Goal: Find specific page/section: Find specific page/section

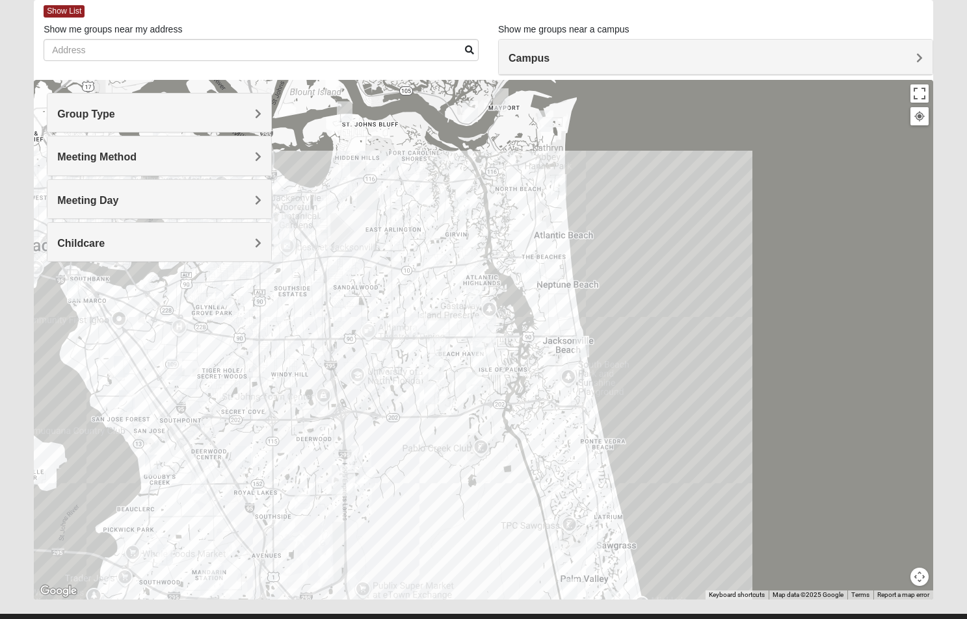
scroll to position [96, 0]
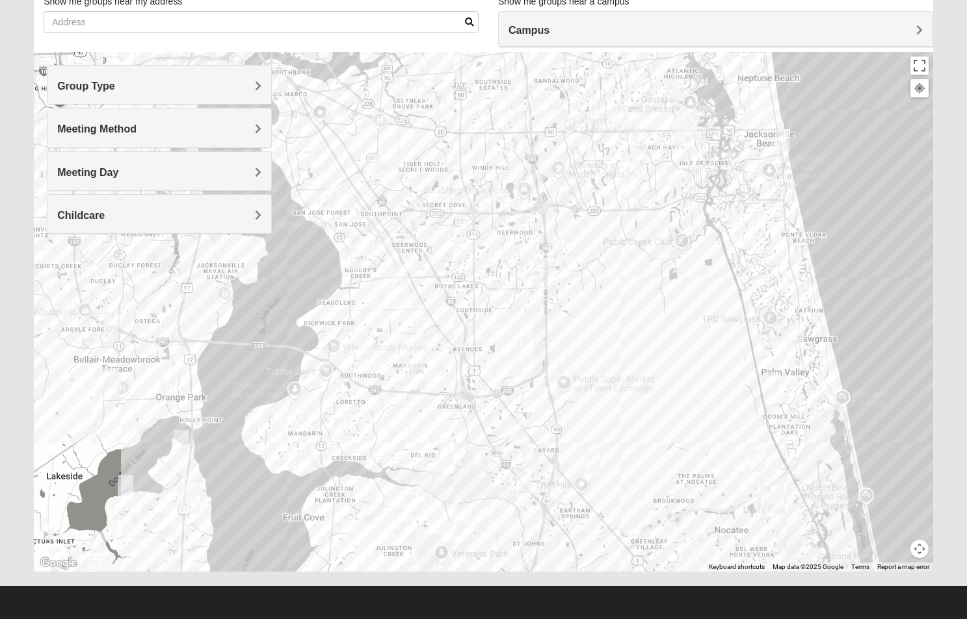
drag, startPoint x: 439, startPoint y: 379, endPoint x: 645, endPoint y: 196, distance: 275.3
click at [645, 196] on div at bounding box center [483, 312] width 899 height 520
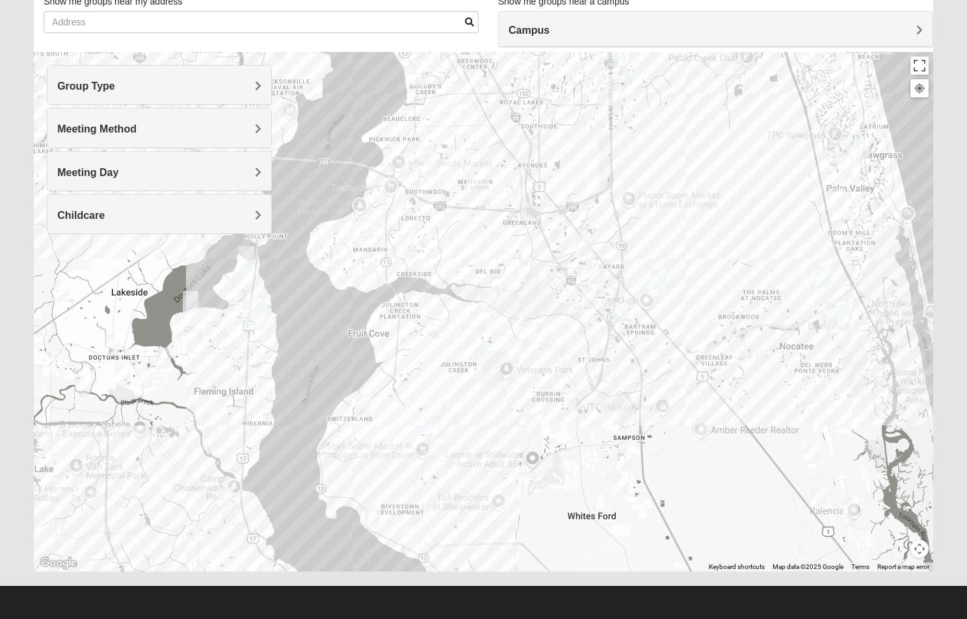
drag, startPoint x: 573, startPoint y: 374, endPoint x: 639, endPoint y: 189, distance: 196.8
click at [639, 189] on div at bounding box center [483, 312] width 899 height 520
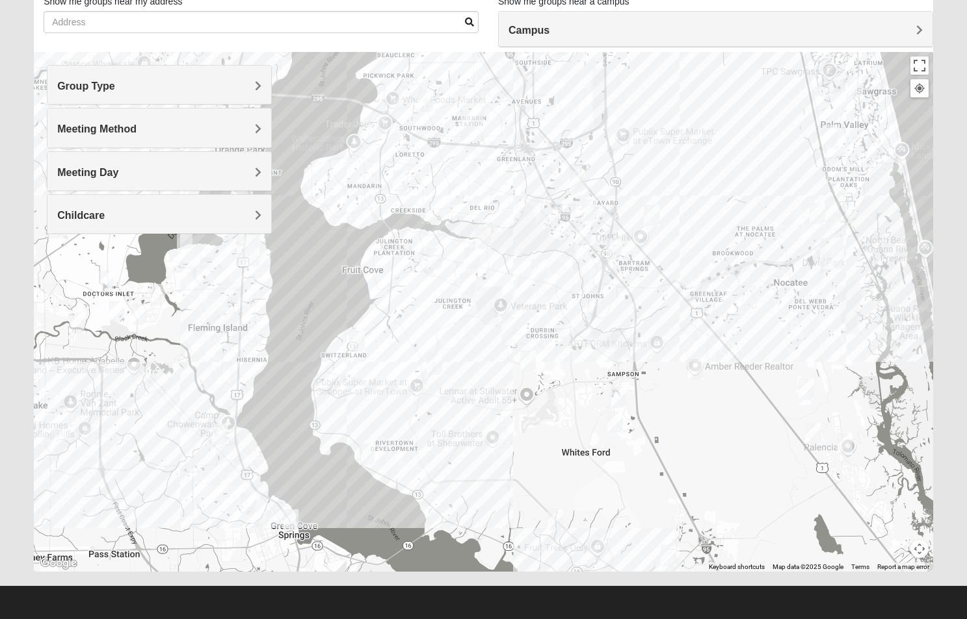
drag, startPoint x: 670, startPoint y: 369, endPoint x: 665, endPoint y: 300, distance: 68.4
click at [665, 300] on div at bounding box center [483, 312] width 899 height 520
click at [916, 555] on button "Map camera controls" at bounding box center [919, 549] width 18 height 18
click at [900, 509] on button "Zoom in" at bounding box center [896, 504] width 18 height 18
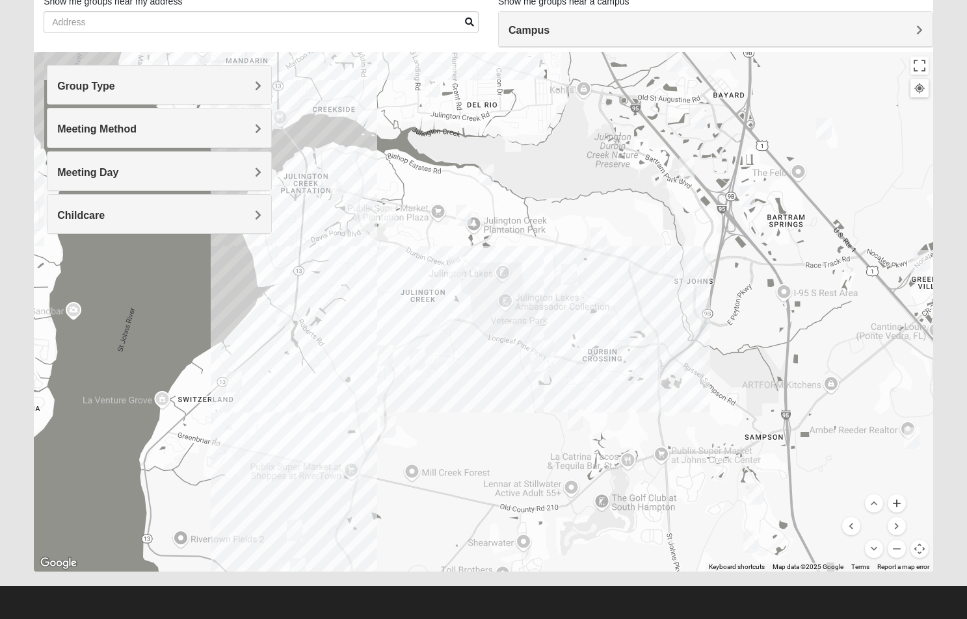
click at [900, 509] on button "Zoom in" at bounding box center [896, 504] width 18 height 18
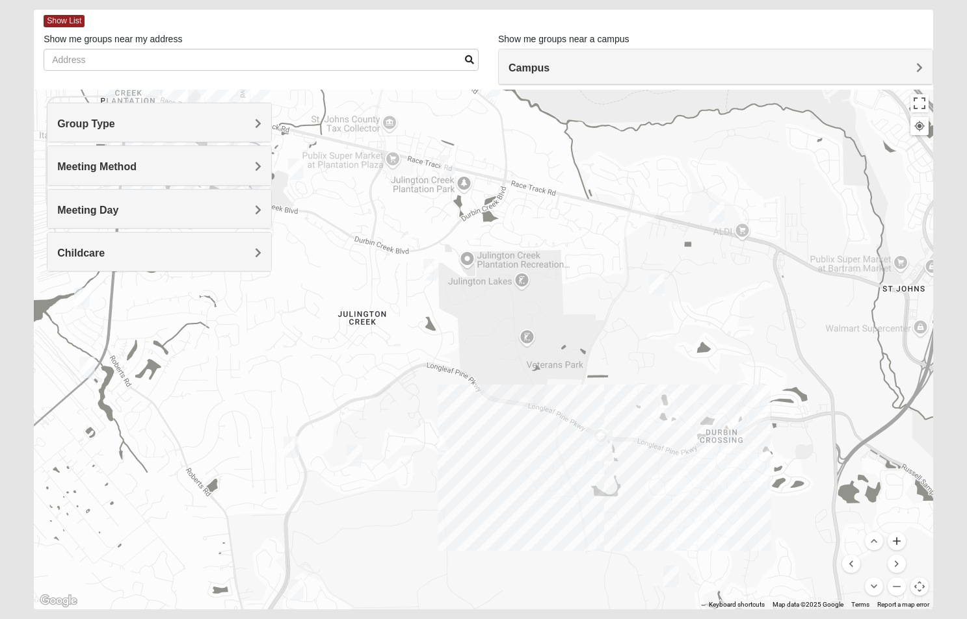
scroll to position [0, 0]
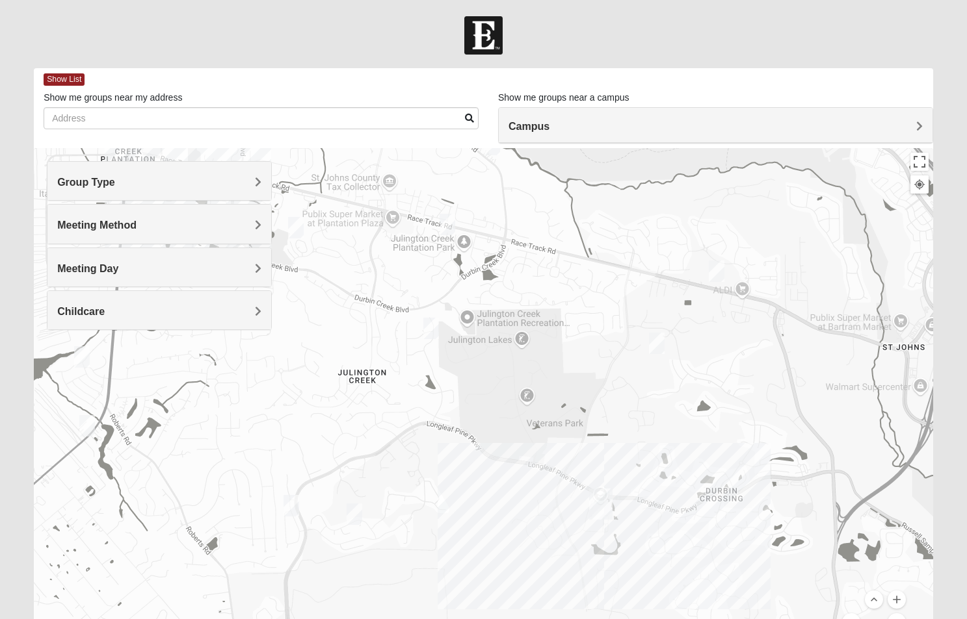
click at [354, 5] on body "Hello Matt My Account Log Out Find A Group Error" at bounding box center [483, 358] width 967 height 716
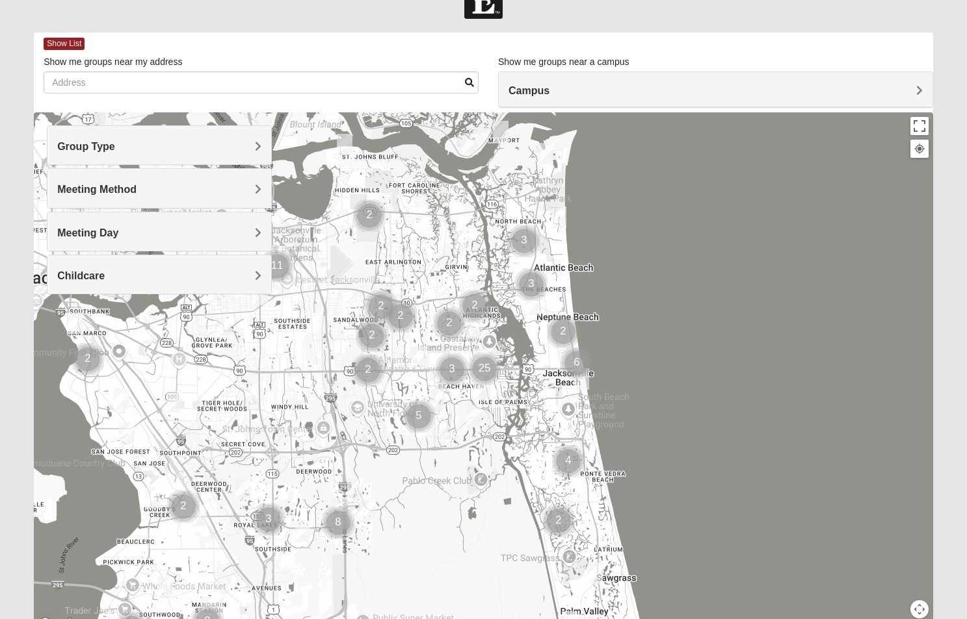
scroll to position [42, 0]
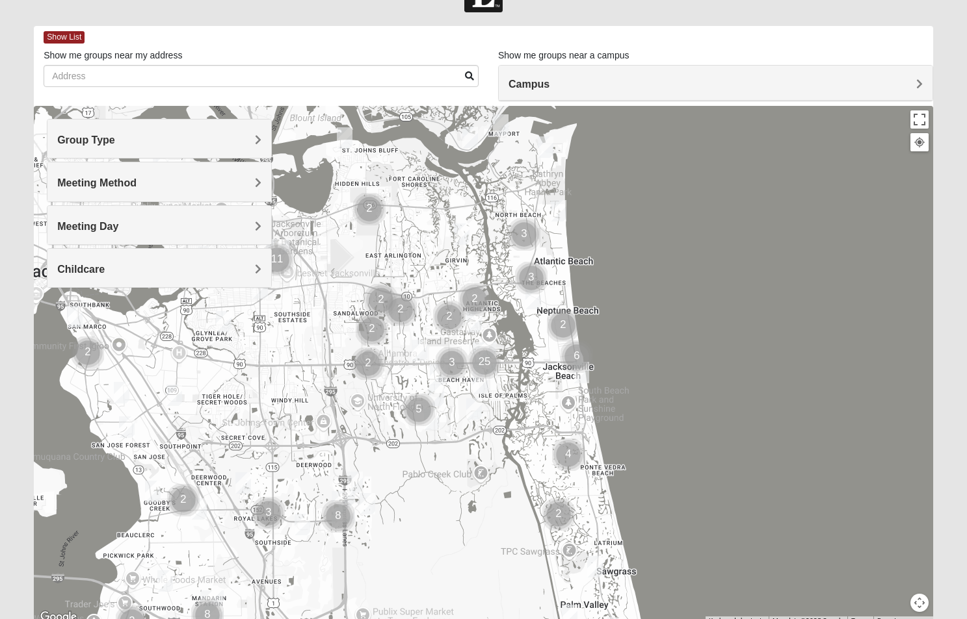
click at [603, 86] on h4 "Campus" at bounding box center [715, 84] width 414 height 12
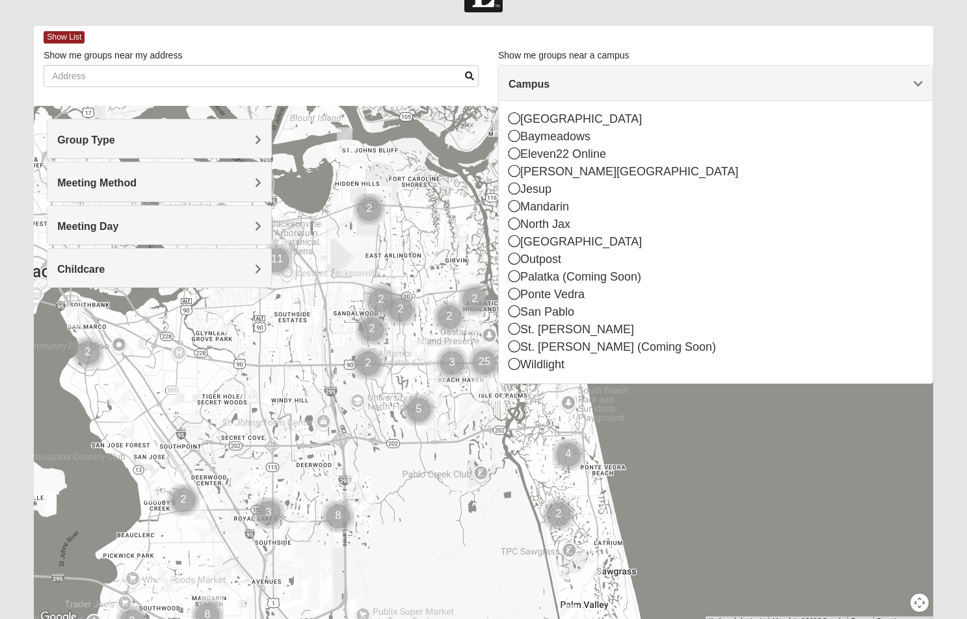
click at [477, 42] on div "Show List" at bounding box center [488, 37] width 889 height 23
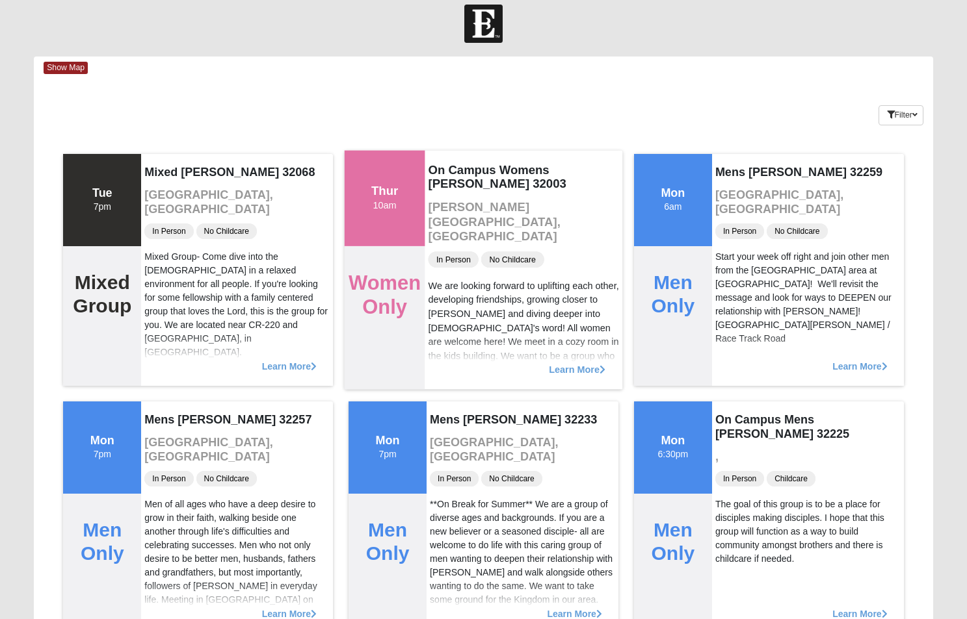
scroll to position [0, 0]
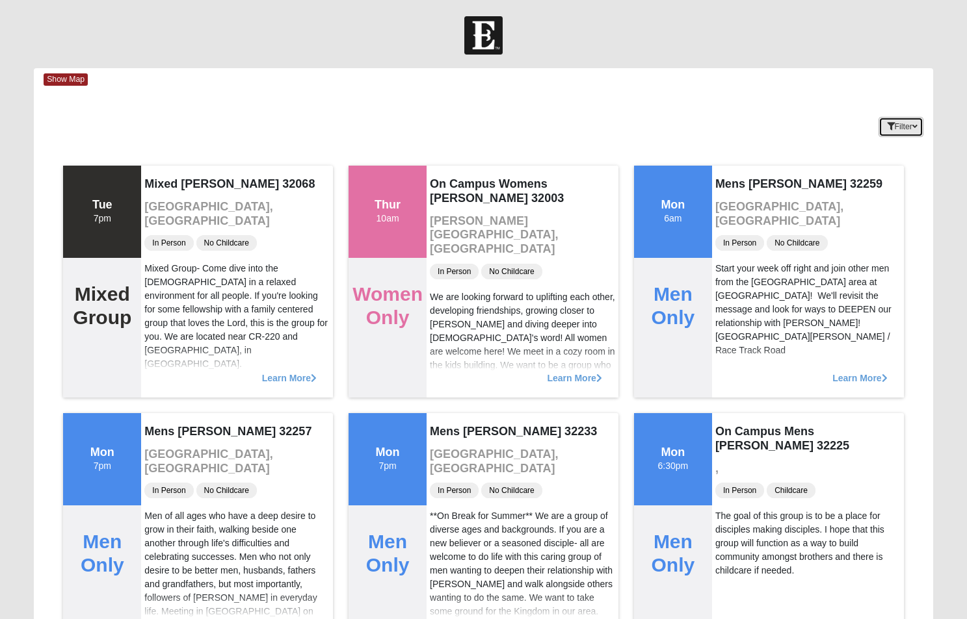
click at [902, 127] on button "Filter" at bounding box center [900, 127] width 45 height 20
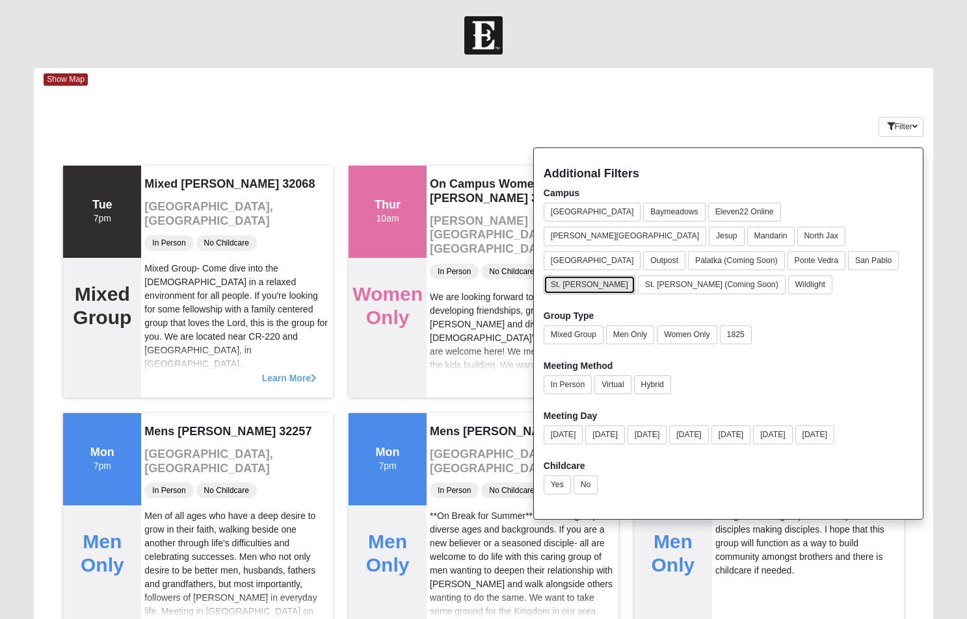
click at [567, 276] on button "St. [PERSON_NAME]" at bounding box center [589, 285] width 92 height 19
click at [548, 476] on button "Yes" at bounding box center [556, 485] width 27 height 19
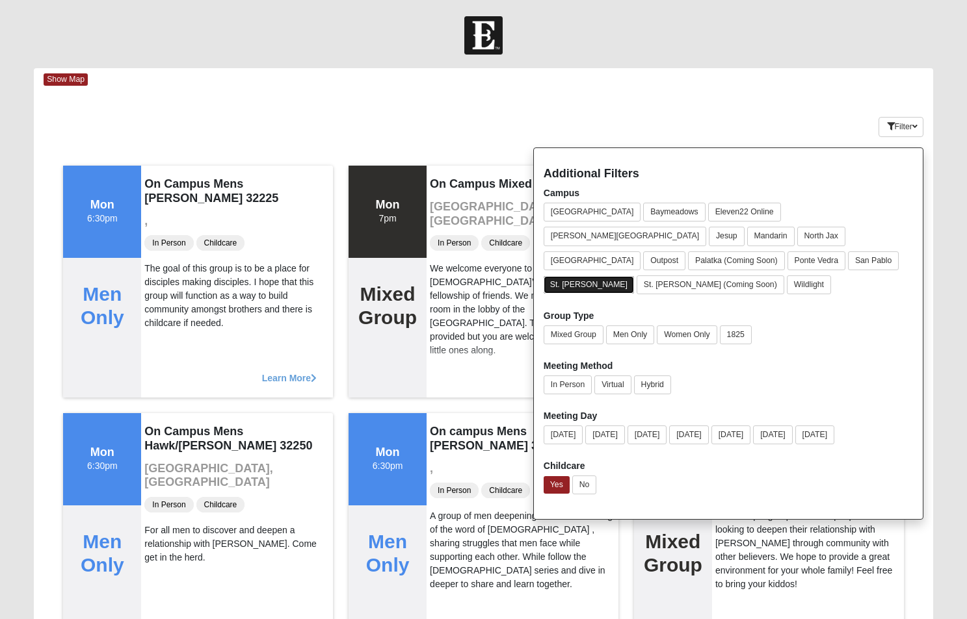
click at [577, 276] on button "St. [PERSON_NAME]" at bounding box center [588, 285] width 90 height 18
click at [577, 276] on button "St. [PERSON_NAME]" at bounding box center [589, 285] width 92 height 19
click at [504, 122] on div "Keywords Filter Additional Filters Campus Arlington Baymeadows Eleven22 Online …" at bounding box center [483, 124] width 899 height 47
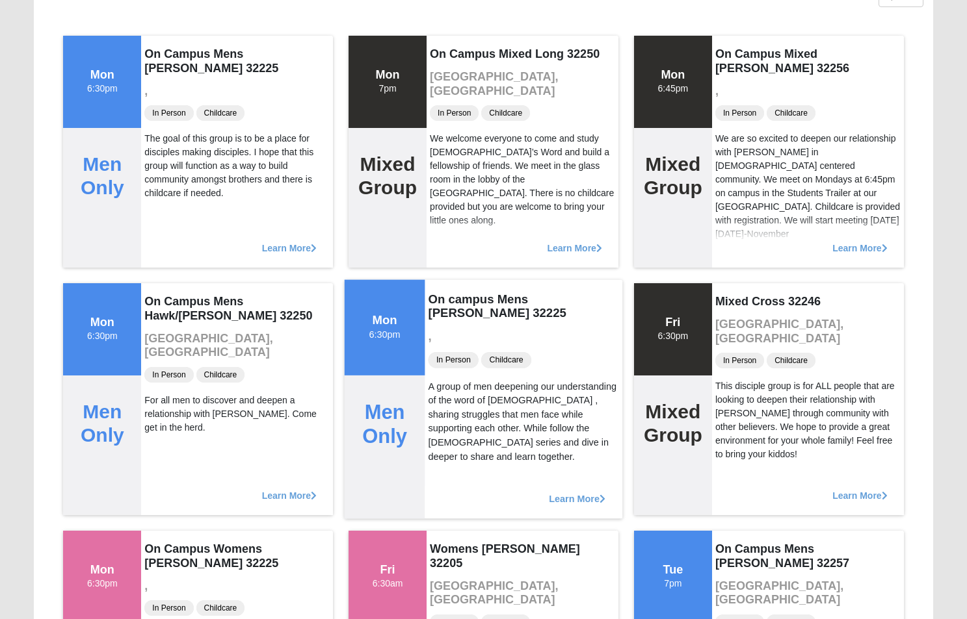
scroll to position [140, 0]
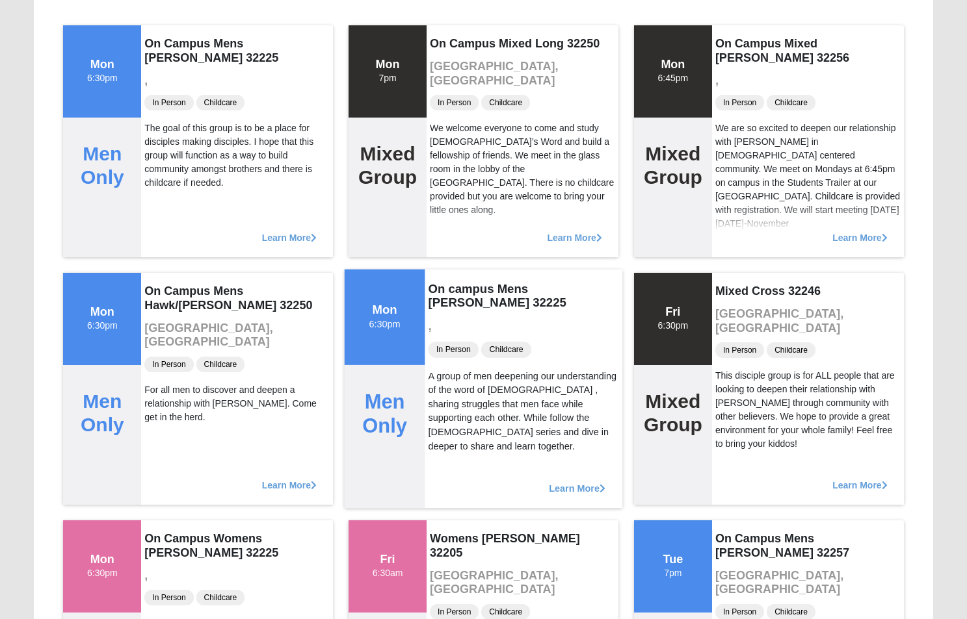
click at [564, 482] on span "Learn More" at bounding box center [577, 482] width 57 height 0
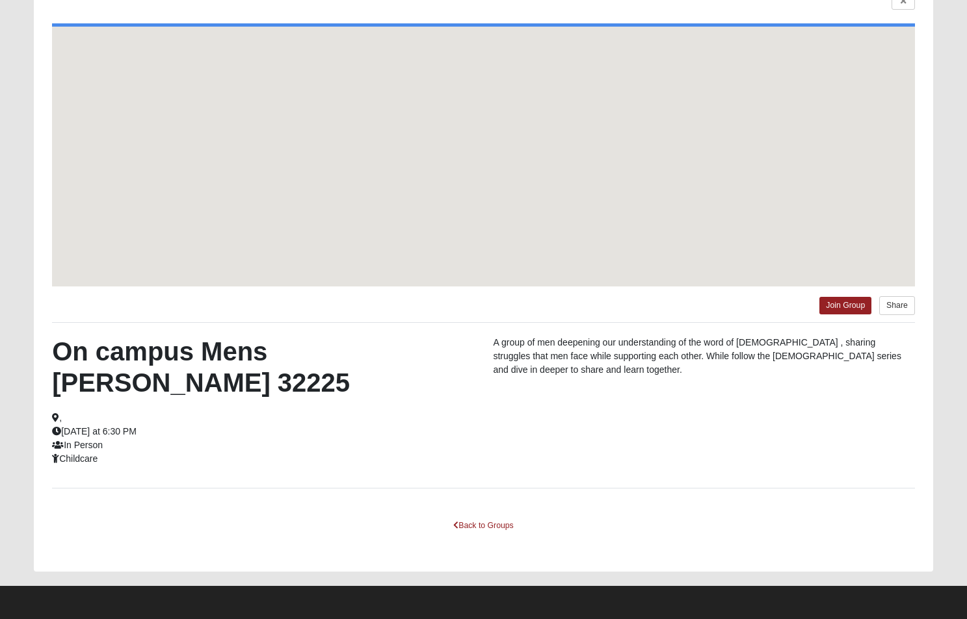
scroll to position [85, 0]
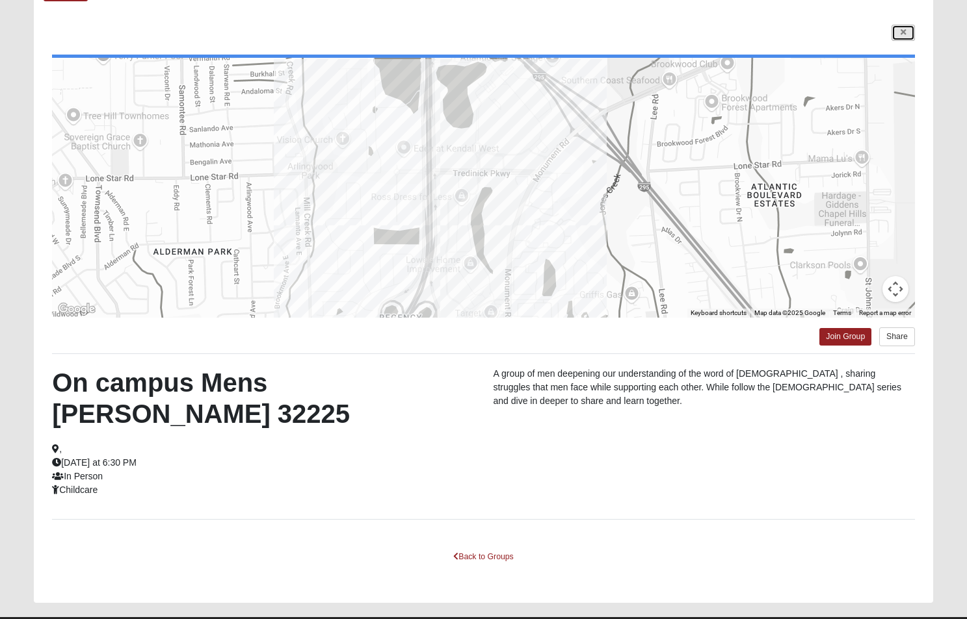
click at [894, 29] on link at bounding box center [902, 33] width 23 height 16
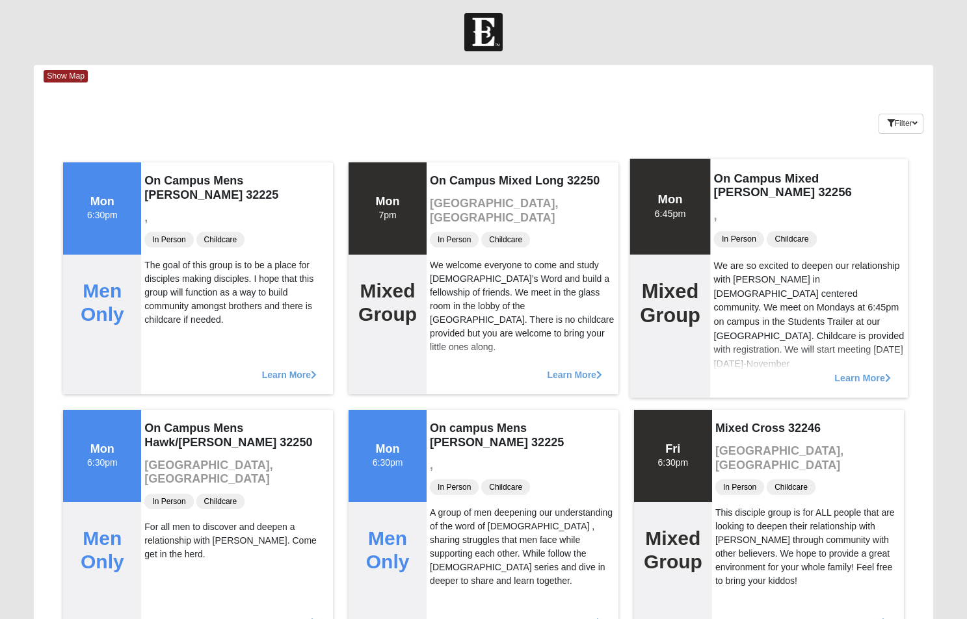
scroll to position [0, 0]
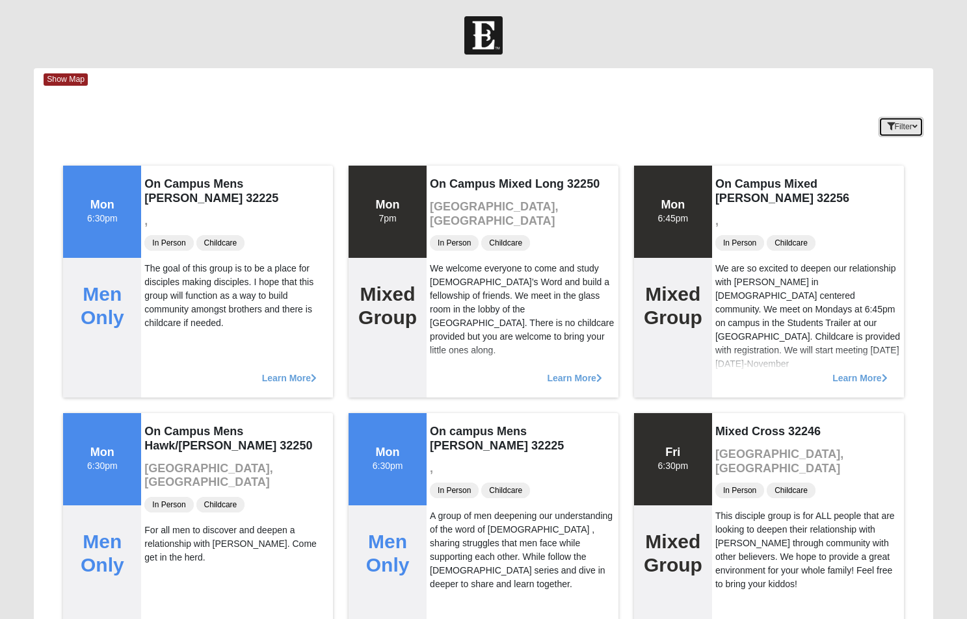
click at [919, 125] on button "Filter" at bounding box center [900, 127] width 45 height 20
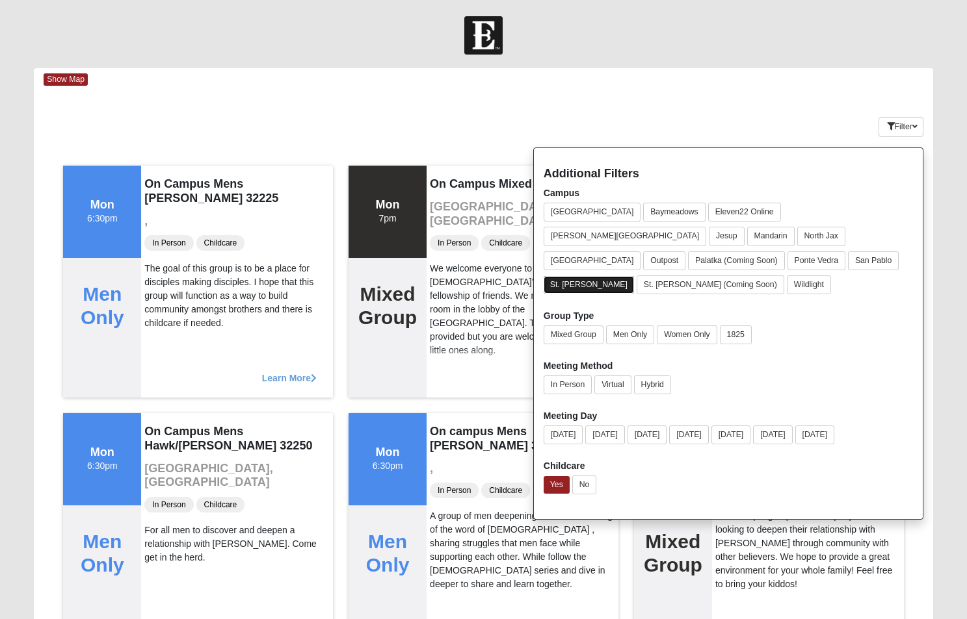
click at [576, 276] on button "St. [PERSON_NAME]" at bounding box center [588, 285] width 90 height 18
click at [571, 276] on button "St. [PERSON_NAME]" at bounding box center [589, 285] width 92 height 19
click at [564, 476] on button "Yes" at bounding box center [556, 485] width 26 height 18
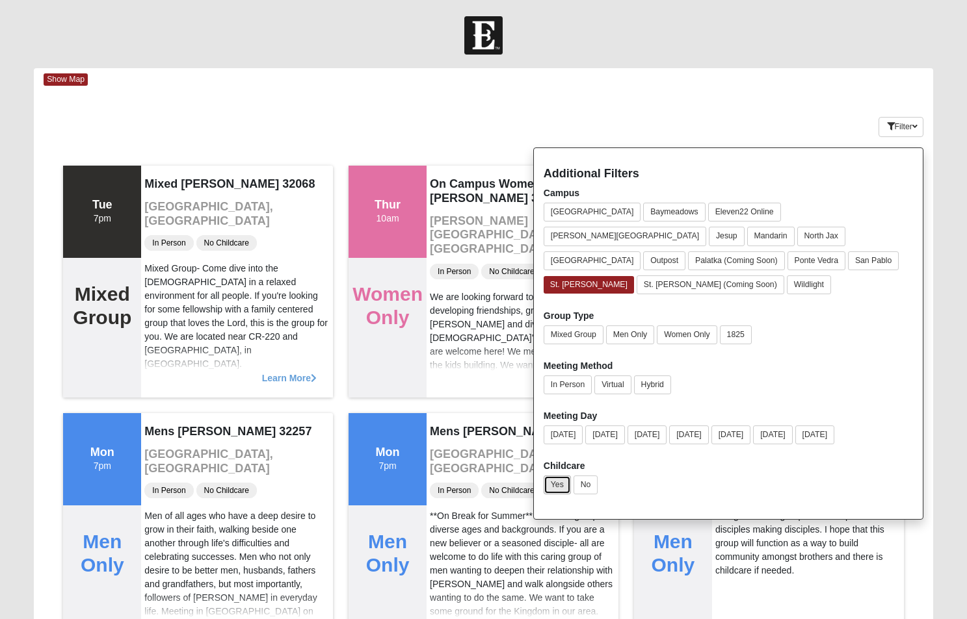
click at [561, 476] on button "Yes" at bounding box center [556, 485] width 27 height 19
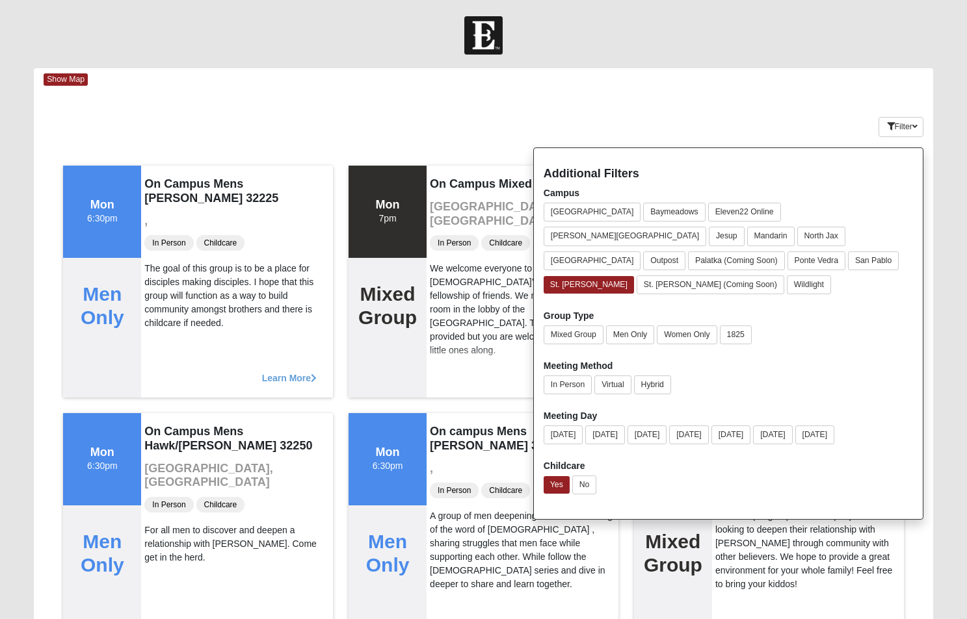
click at [657, 476] on div "Yes No" at bounding box center [727, 488] width 369 height 24
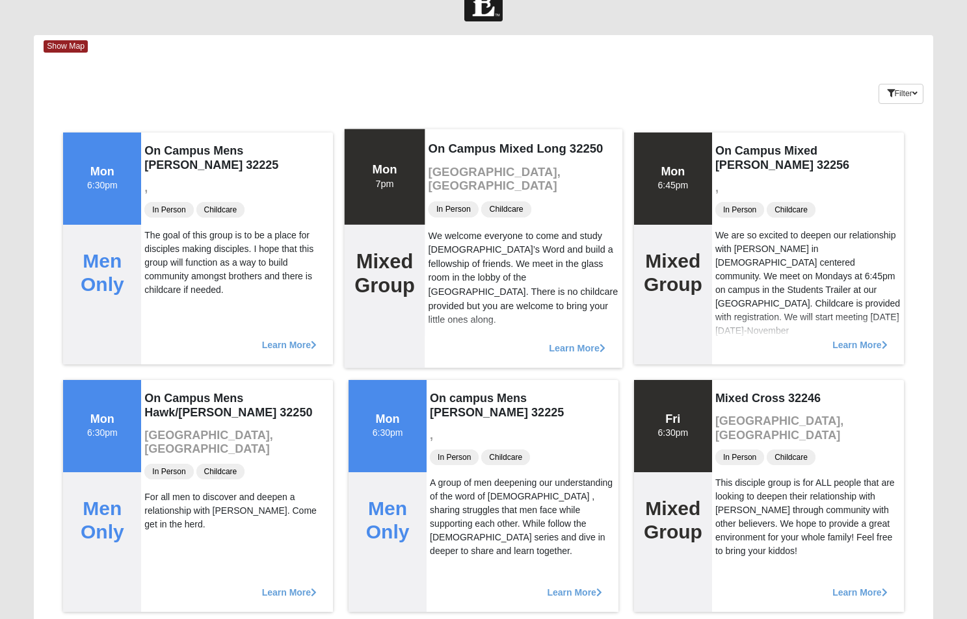
scroll to position [35, 0]
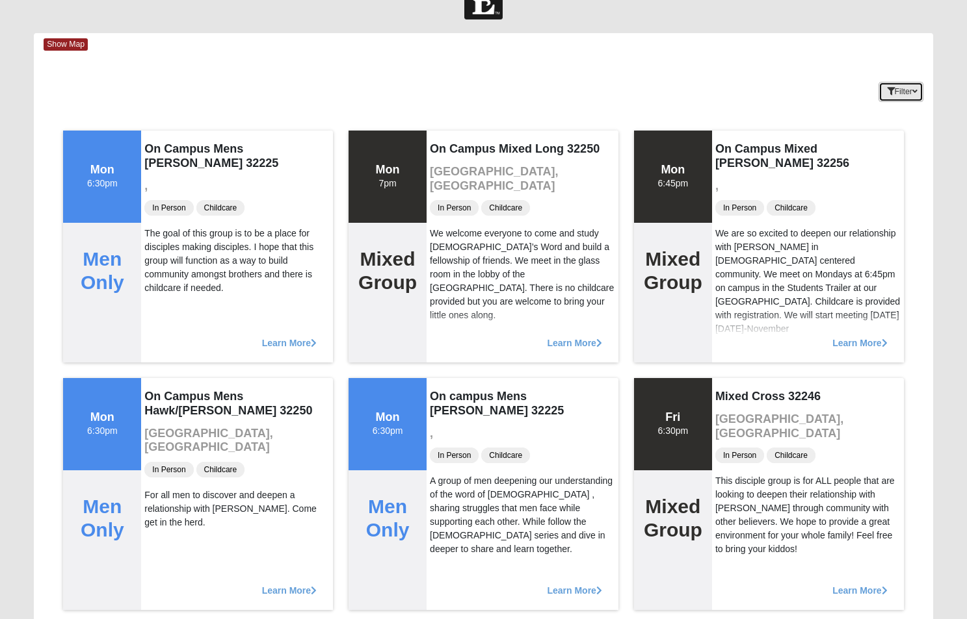
click at [898, 97] on button "Filter" at bounding box center [900, 92] width 45 height 20
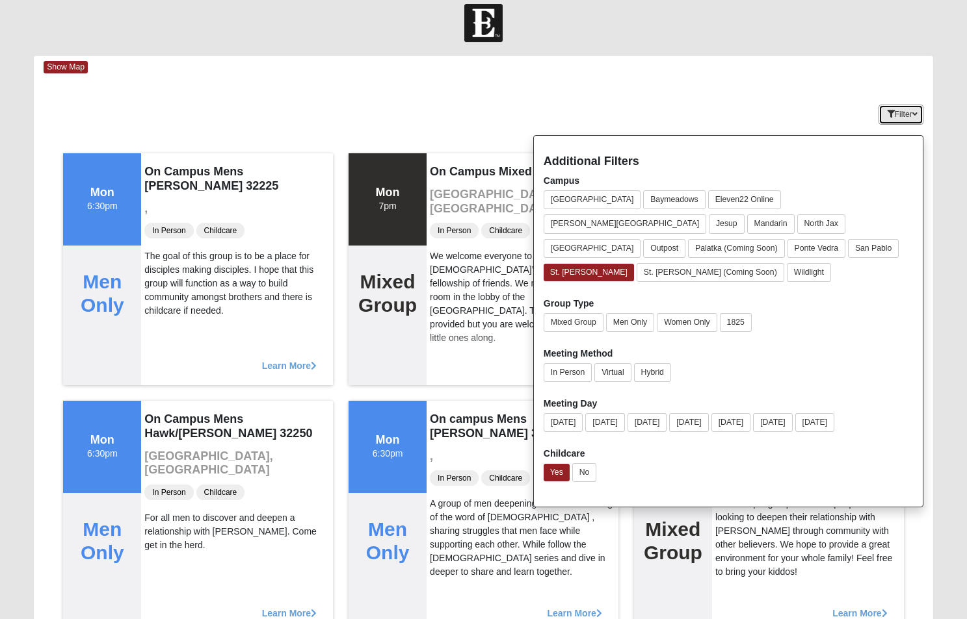
scroll to position [0, 0]
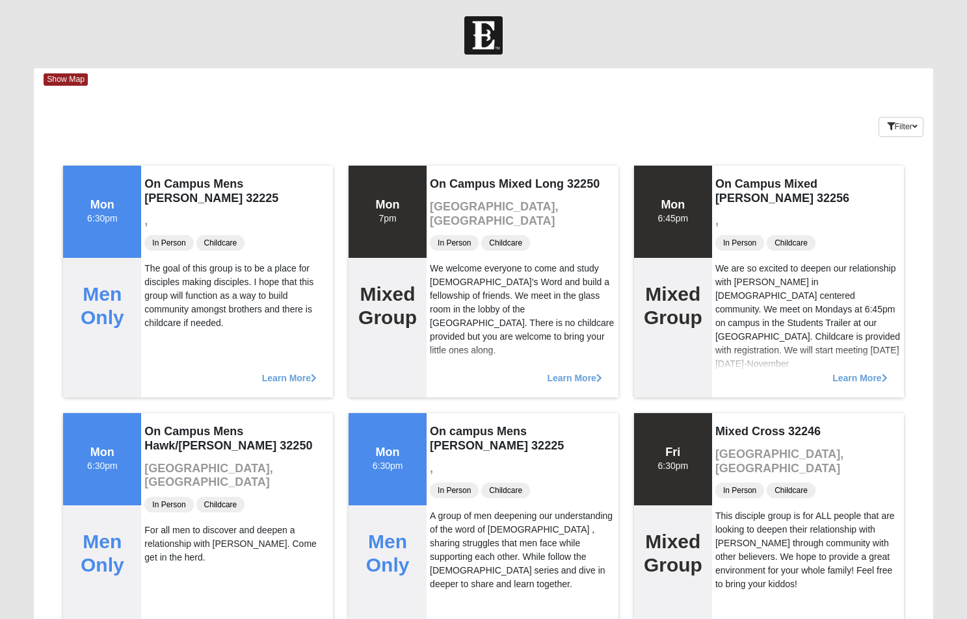
click at [486, 44] on img at bounding box center [483, 35] width 38 height 38
click at [67, 77] on span "Show Map" at bounding box center [66, 79] width 44 height 12
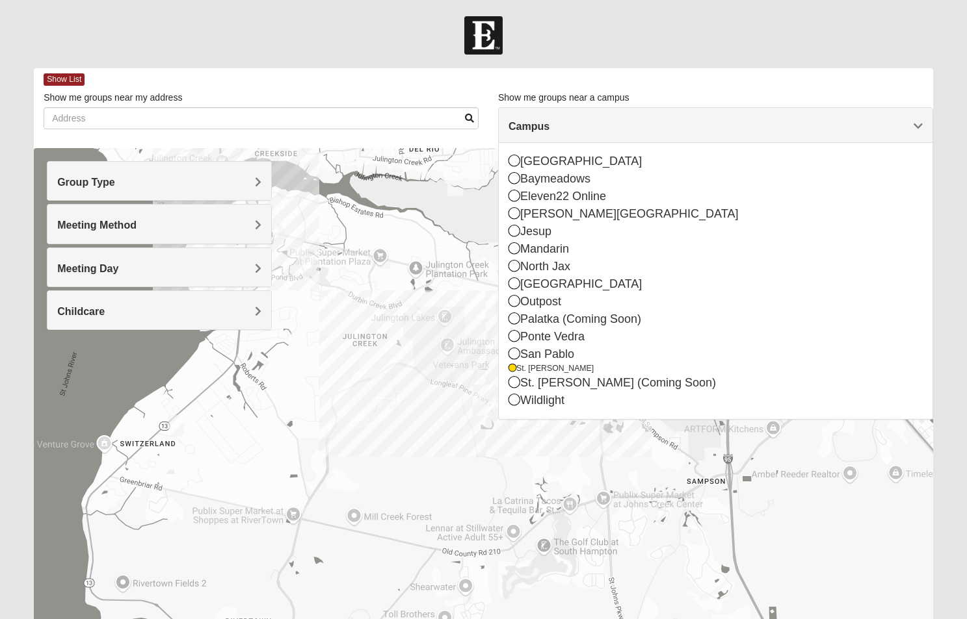
click at [211, 269] on h4 "Meeting Day" at bounding box center [159, 269] width 204 height 12
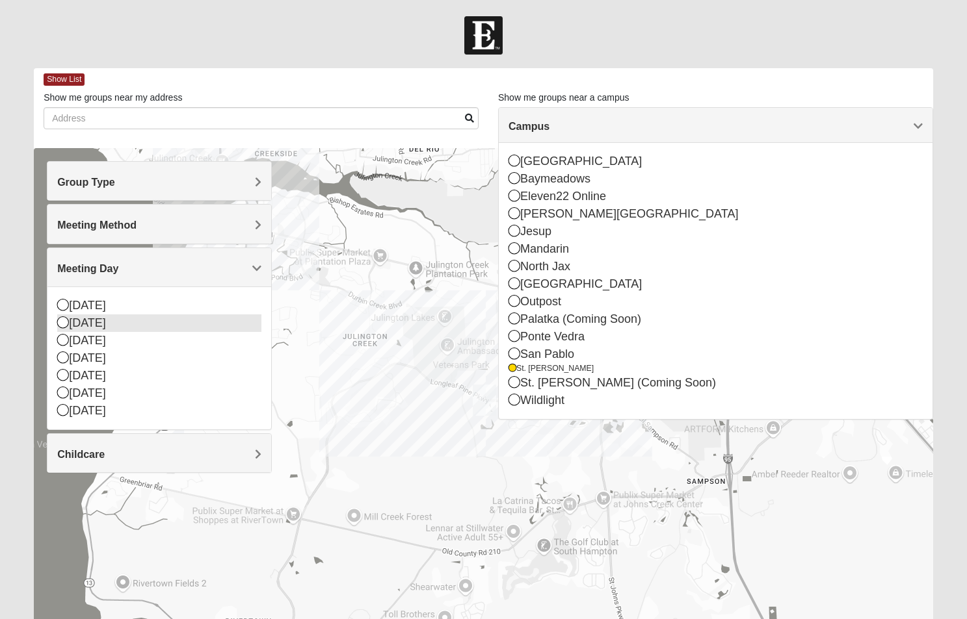
click at [149, 327] on div "[DATE]" at bounding box center [159, 324] width 204 height 18
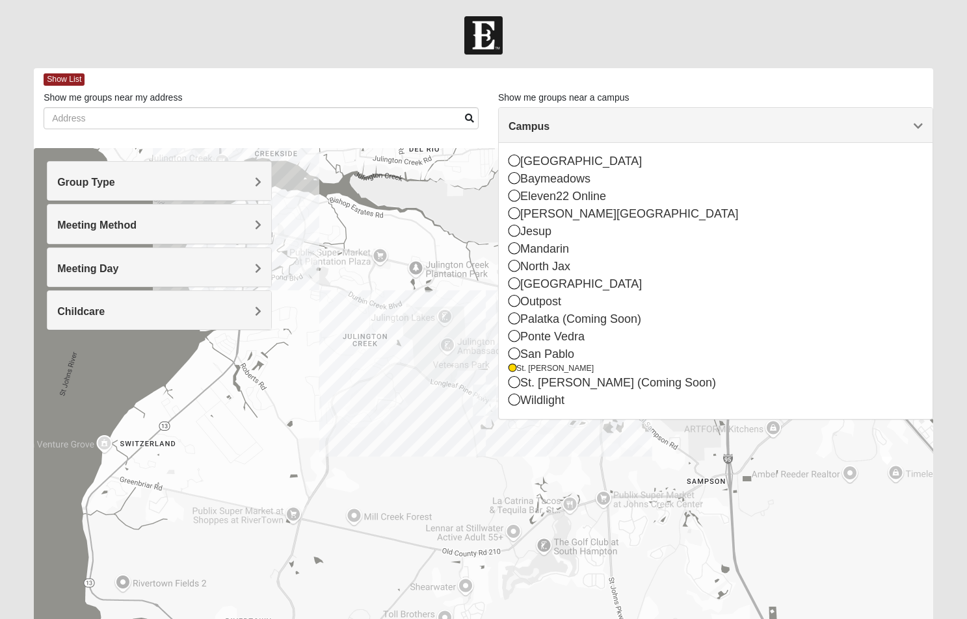
click at [483, 39] on img at bounding box center [483, 35] width 38 height 38
click at [595, 61] on form "Hello Matt My Account Log Out Find A Group Error" at bounding box center [483, 365] width 967 height 699
click at [620, 125] on h4 "Campus" at bounding box center [715, 126] width 414 height 12
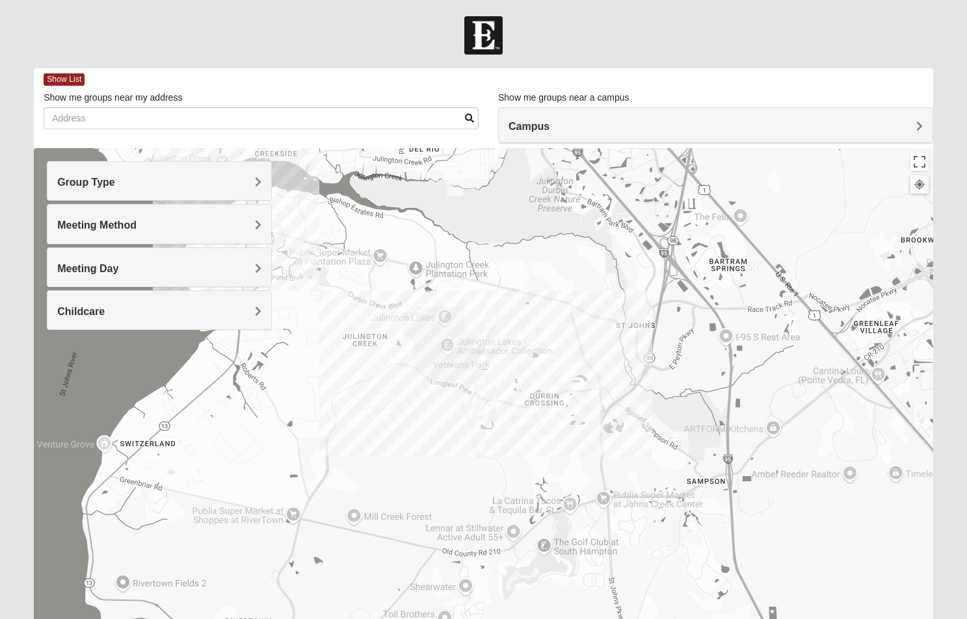
click at [460, 32] on div at bounding box center [483, 35] width 967 height 38
click at [485, 35] on img at bounding box center [483, 35] width 38 height 38
click at [57, 82] on span "Show List" at bounding box center [64, 79] width 41 height 12
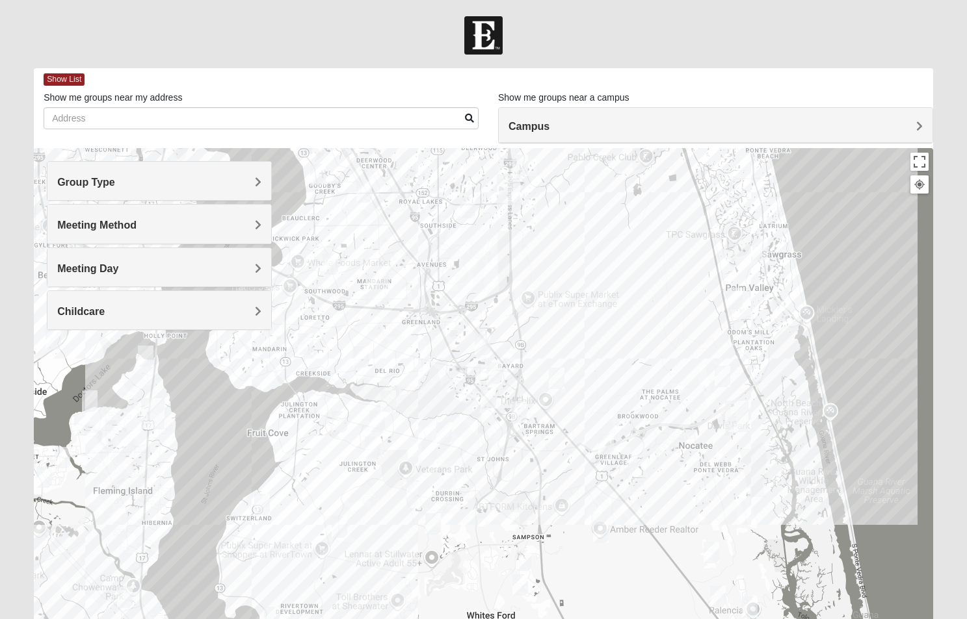
drag, startPoint x: 395, startPoint y: 487, endPoint x: 562, endPoint y: 112, distance: 410.0
click at [562, 112] on div "Show List Loading Groups Keywords Filter Additional Filters Campus [GEOGRAPHIC_…" at bounding box center [483, 368] width 899 height 600
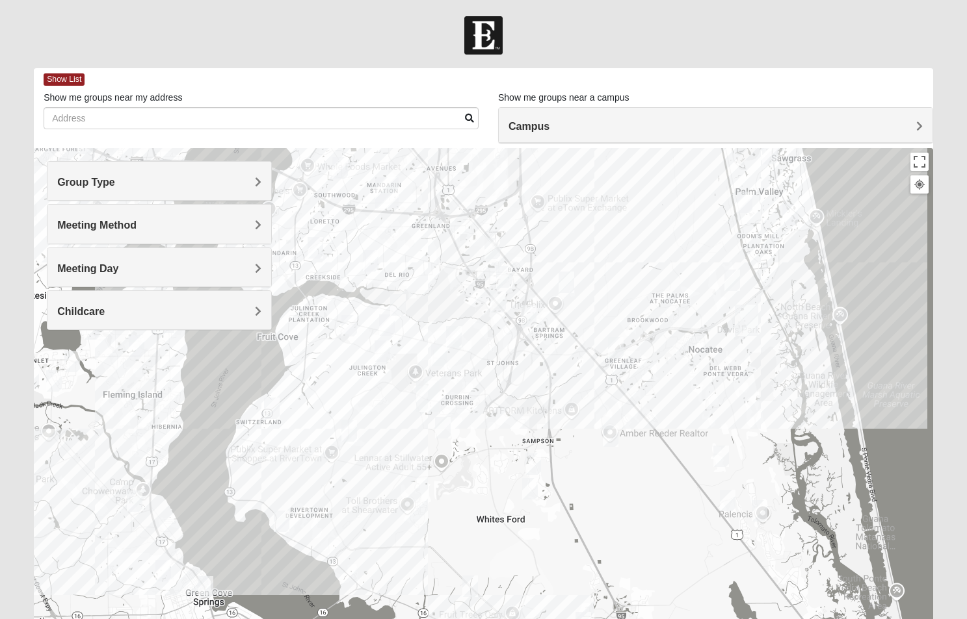
drag, startPoint x: 540, startPoint y: 412, endPoint x: 547, endPoint y: 325, distance: 87.3
click at [547, 325] on div at bounding box center [483, 408] width 899 height 520
